Goal: Navigation & Orientation: Find specific page/section

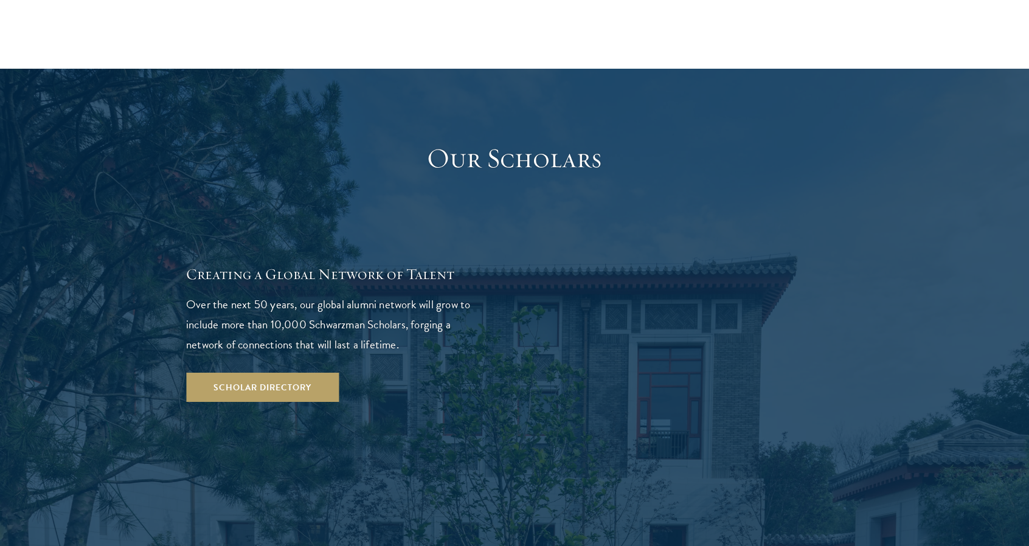
scroll to position [2043, 0]
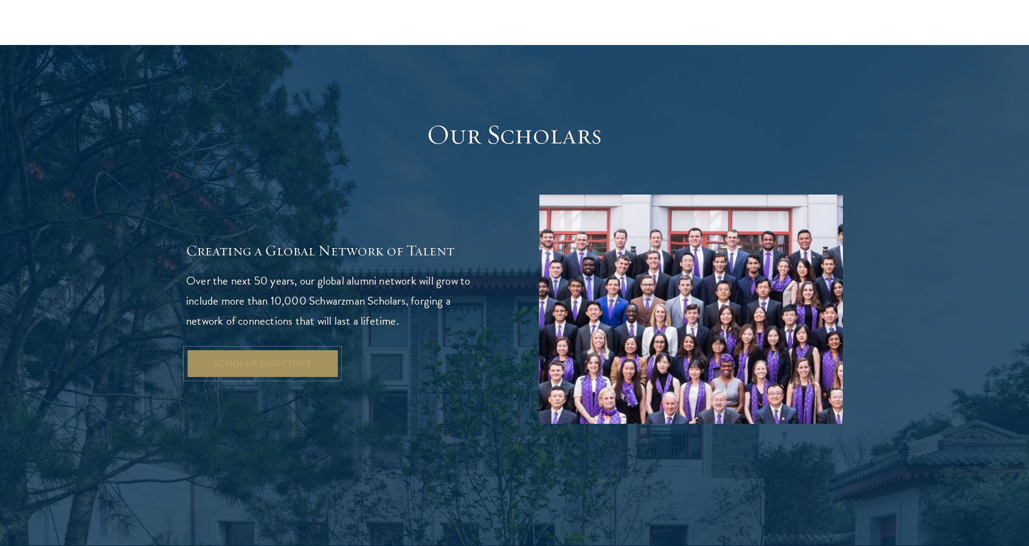
click at [247, 349] on link "Scholar Directory" at bounding box center [262, 363] width 153 height 29
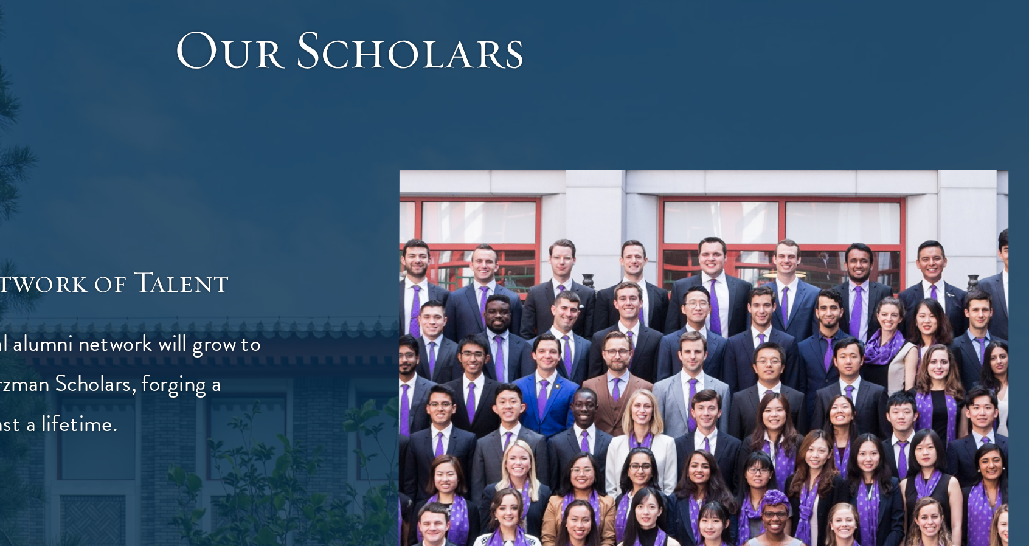
scroll to position [2046, 0]
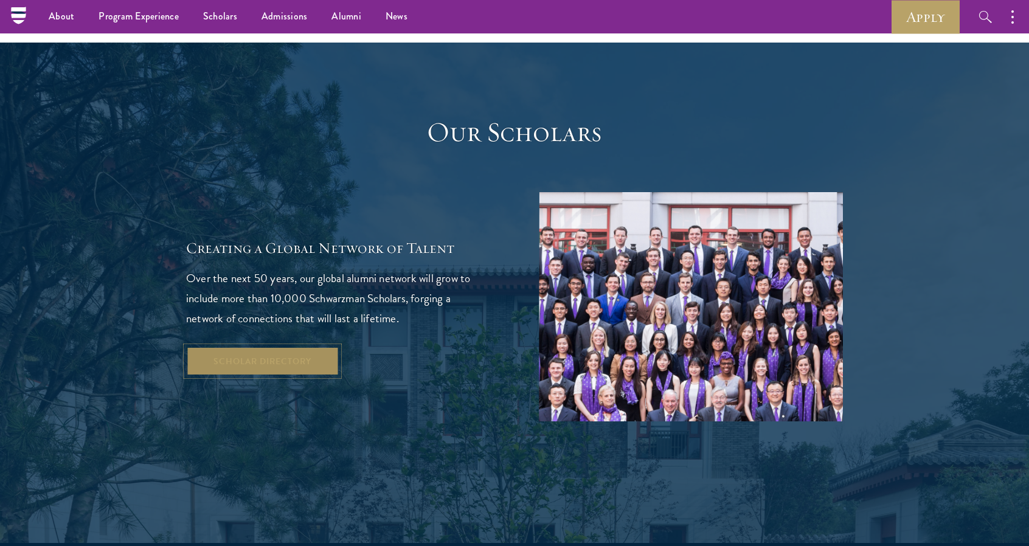
click at [209, 347] on link "Scholar Directory" at bounding box center [262, 361] width 153 height 29
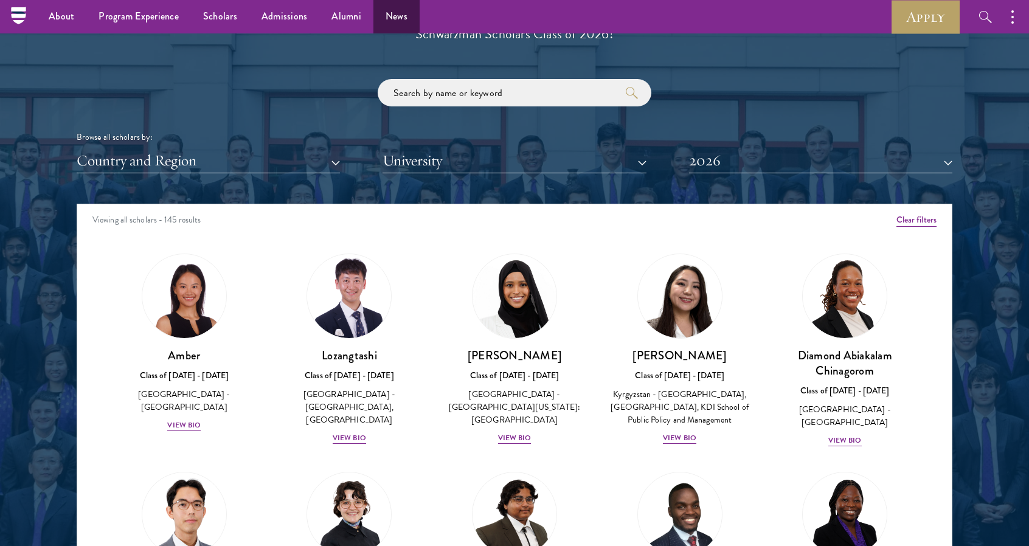
scroll to position [1399, 0]
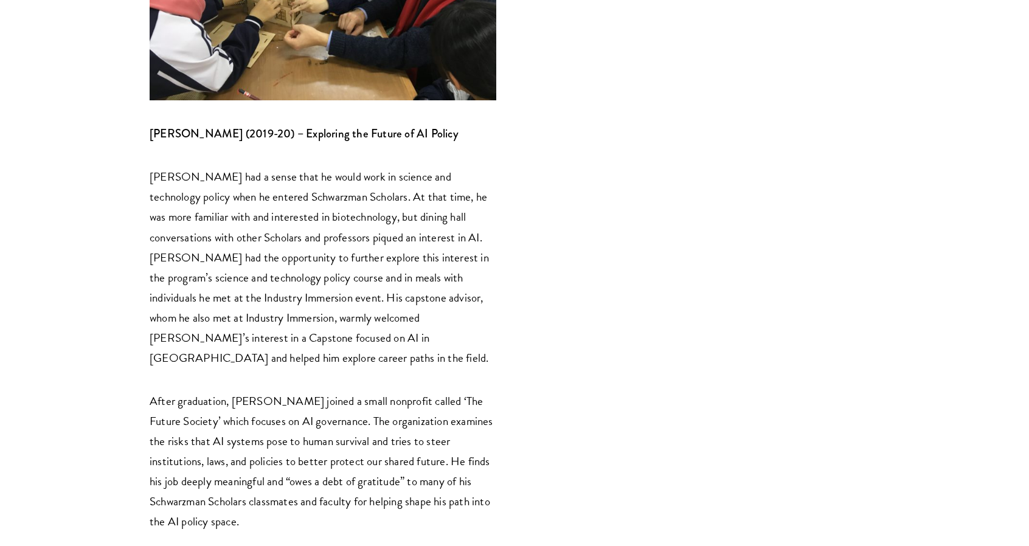
scroll to position [3991, 0]
